Goal: Communication & Community: Answer question/provide support

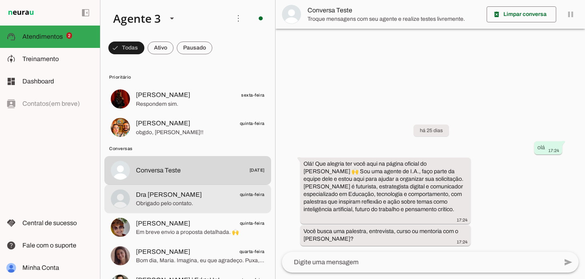
click at [157, 203] on span "Obrigado pelo contato." at bounding box center [200, 204] width 129 height 8
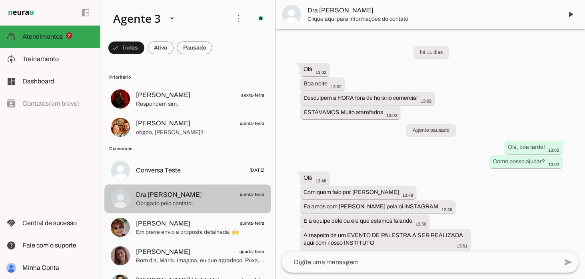
scroll to position [2802, 0]
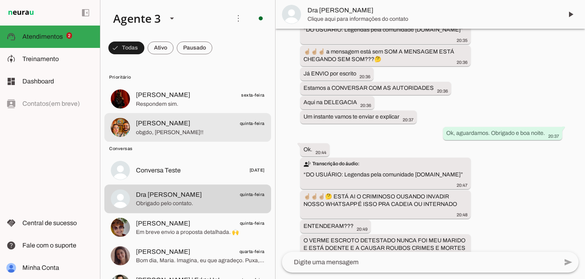
click at [191, 123] on span "[PERSON_NAME] quinta-feira" at bounding box center [200, 124] width 129 height 10
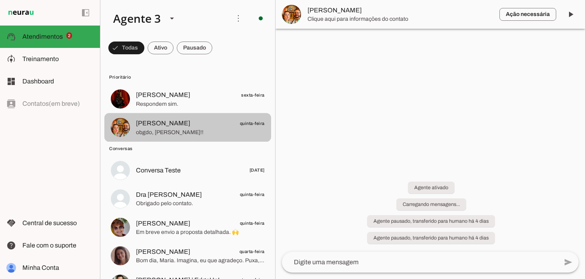
scroll to position [639, 0]
